Goal: Find specific page/section: Find specific page/section

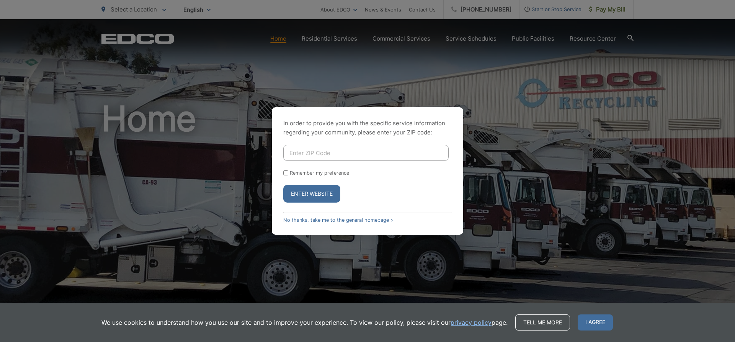
click at [305, 152] on input "Enter ZIP Code" at bounding box center [365, 153] width 165 height 16
type input "92116"
click at [283, 185] on button "Enter Website" at bounding box center [311, 194] width 57 height 18
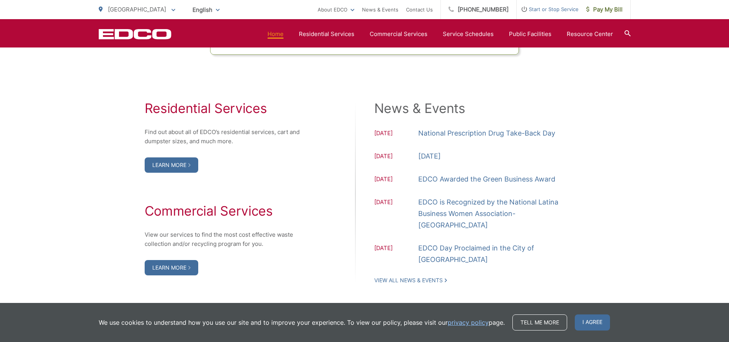
scroll to position [766, 0]
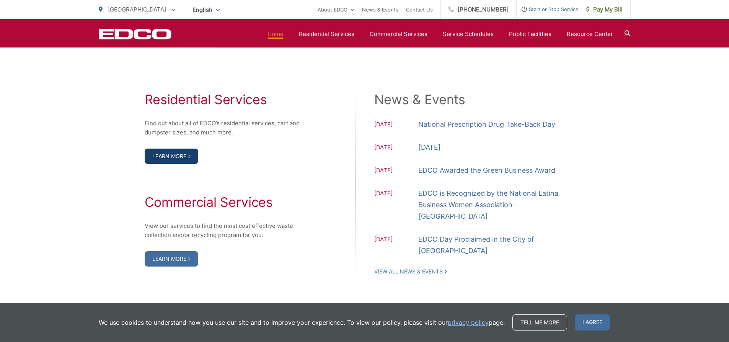
click at [161, 151] on link "Learn More" at bounding box center [172, 156] width 54 height 15
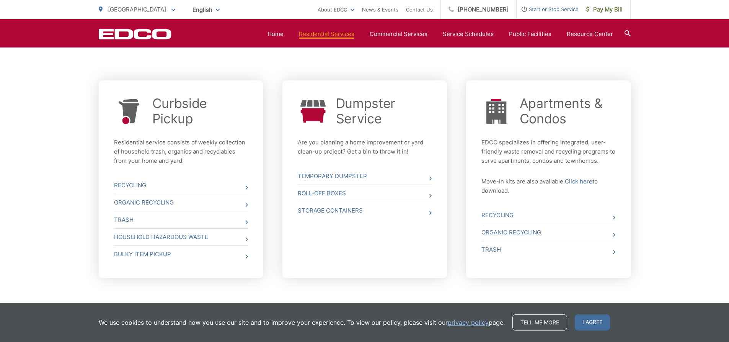
scroll to position [298, 0]
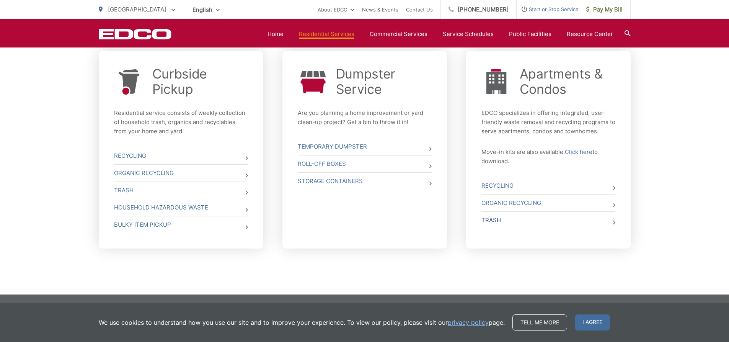
click at [615, 222] on icon at bounding box center [614, 223] width 2 height 4
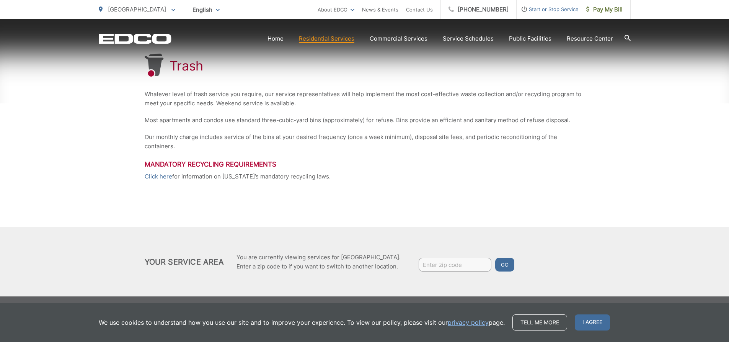
scroll to position [147, 0]
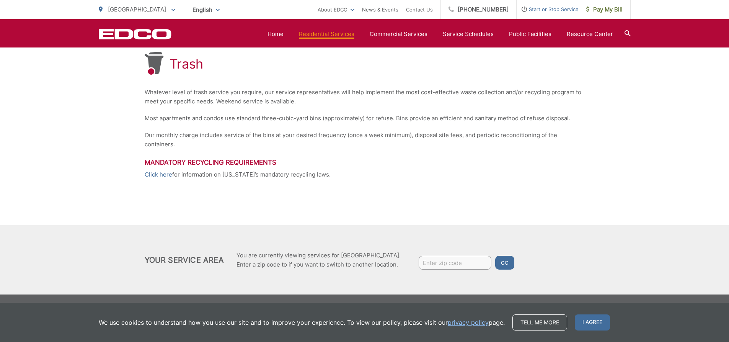
click at [458, 264] on input "Enter zip code" at bounding box center [455, 263] width 73 height 14
type input "92116"
click at [495, 256] on button "Go" at bounding box center [504, 263] width 19 height 14
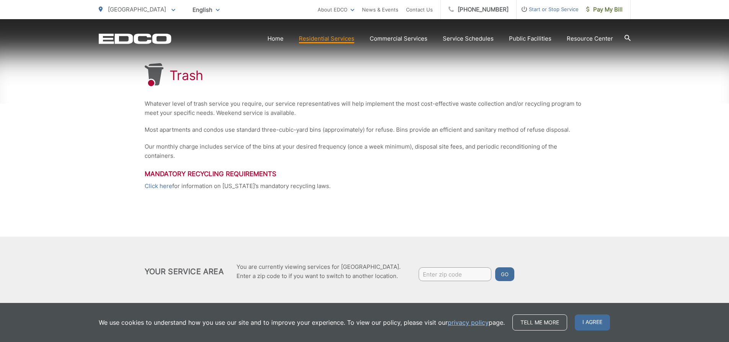
scroll to position [147, 0]
